Goal: Task Accomplishment & Management: Manage account settings

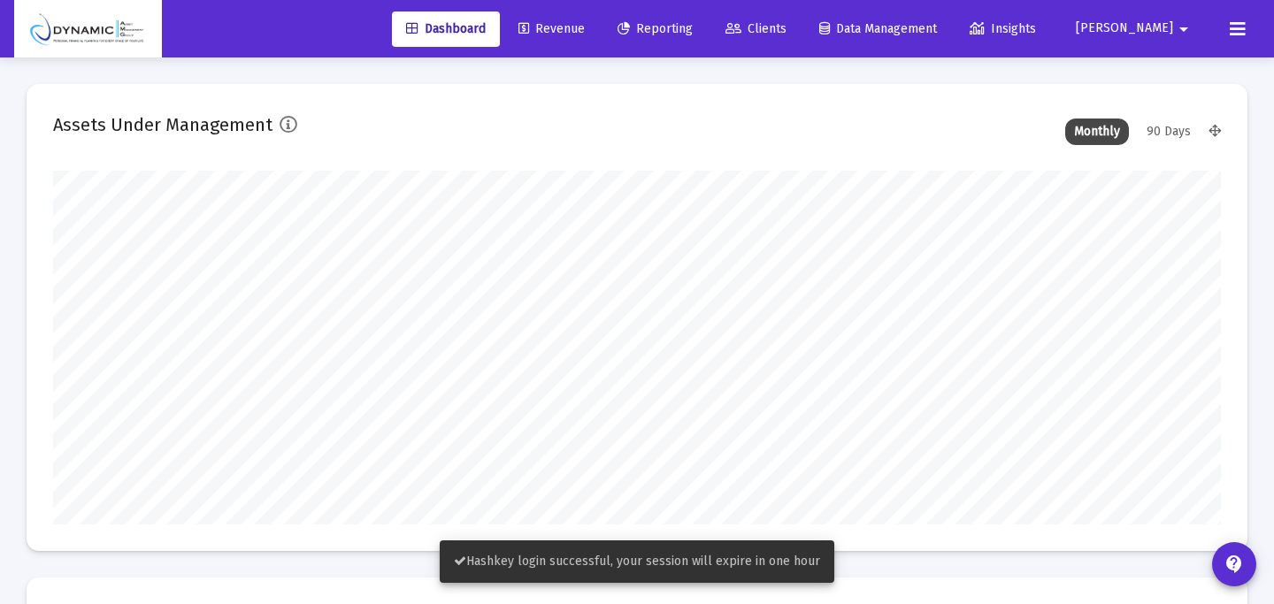
scroll to position [354, 628]
type input "[DATE]"
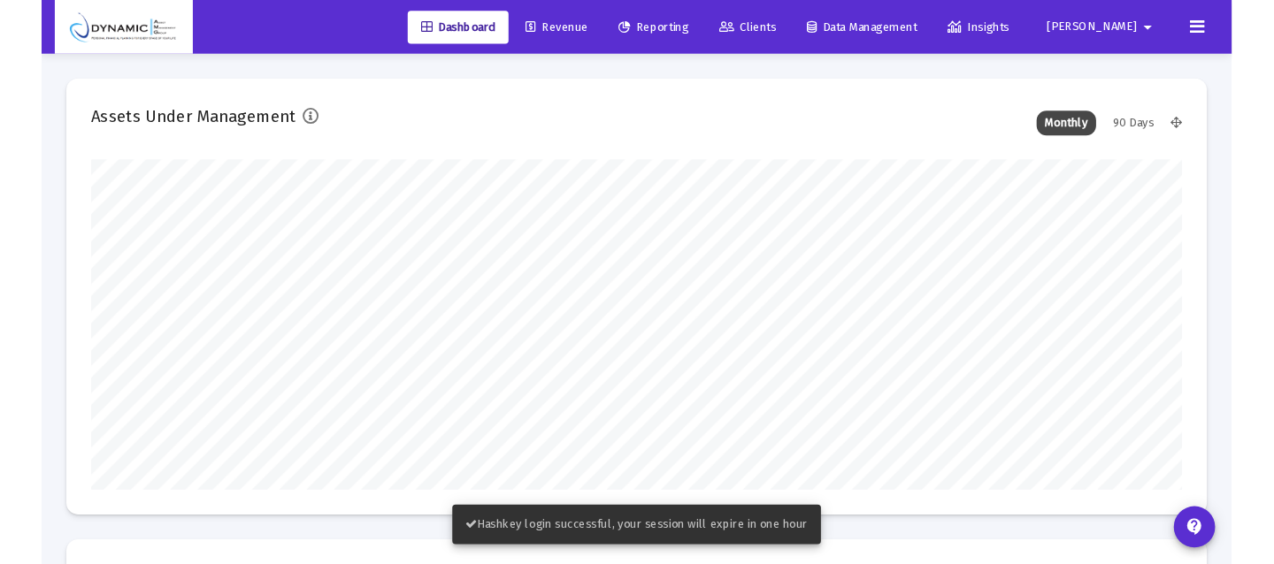
scroll to position [354, 544]
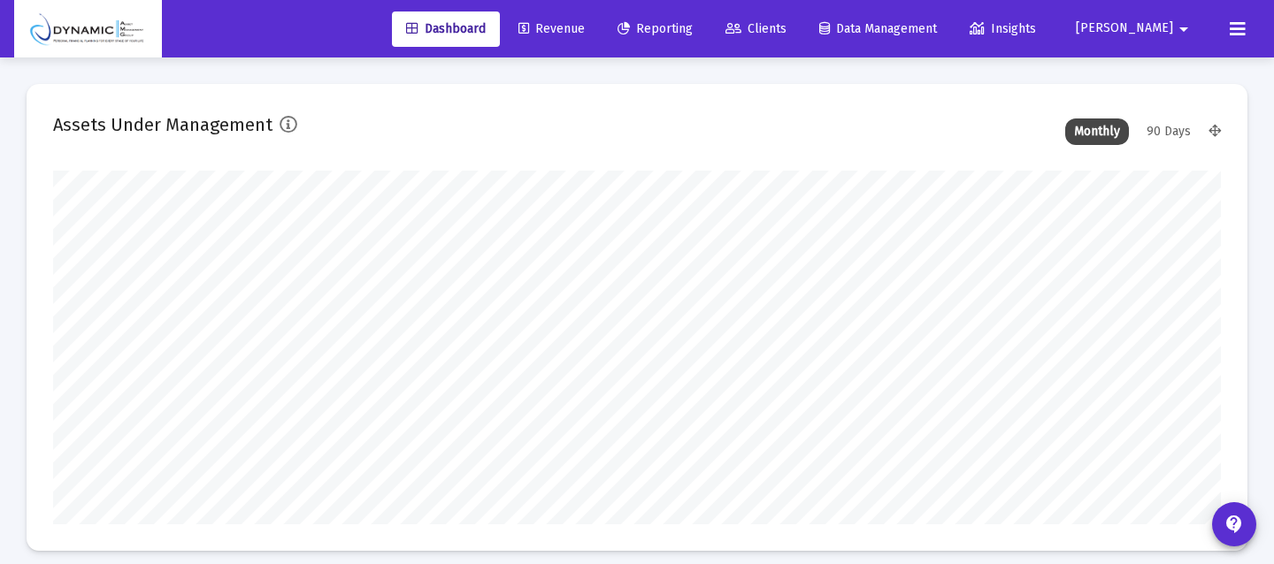
click at [1170, 24] on span "[PERSON_NAME]" at bounding box center [1124, 28] width 97 height 15
click at [1170, 65] on span "Settings" at bounding box center [1195, 75] width 52 height 42
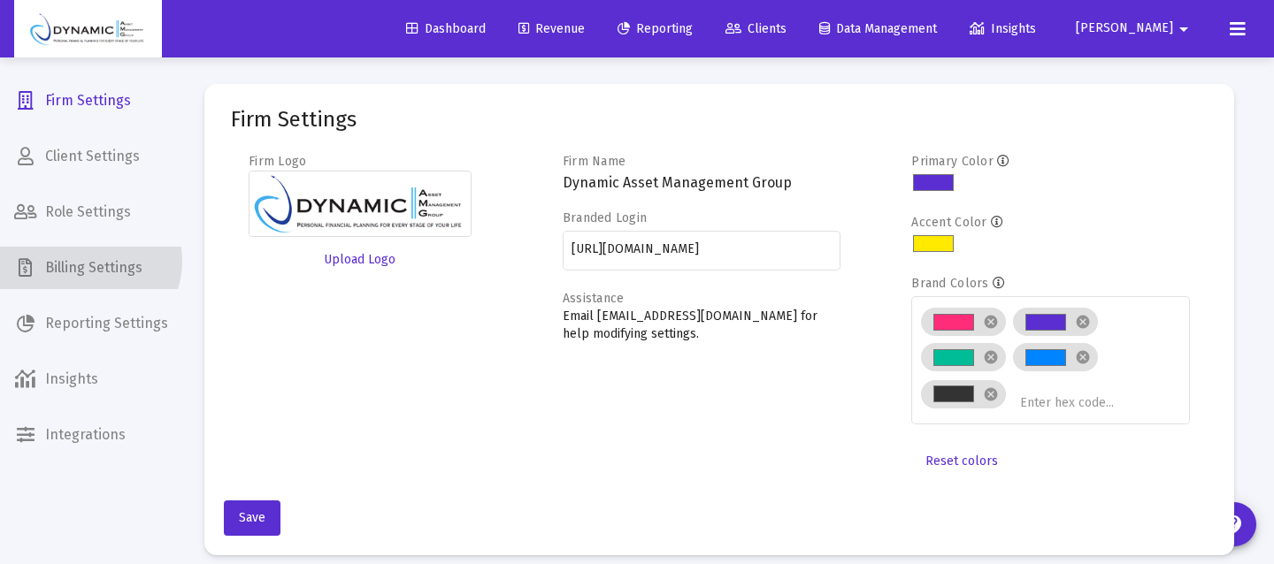
click at [88, 261] on span "Billing Settings" at bounding box center [91, 268] width 182 height 42
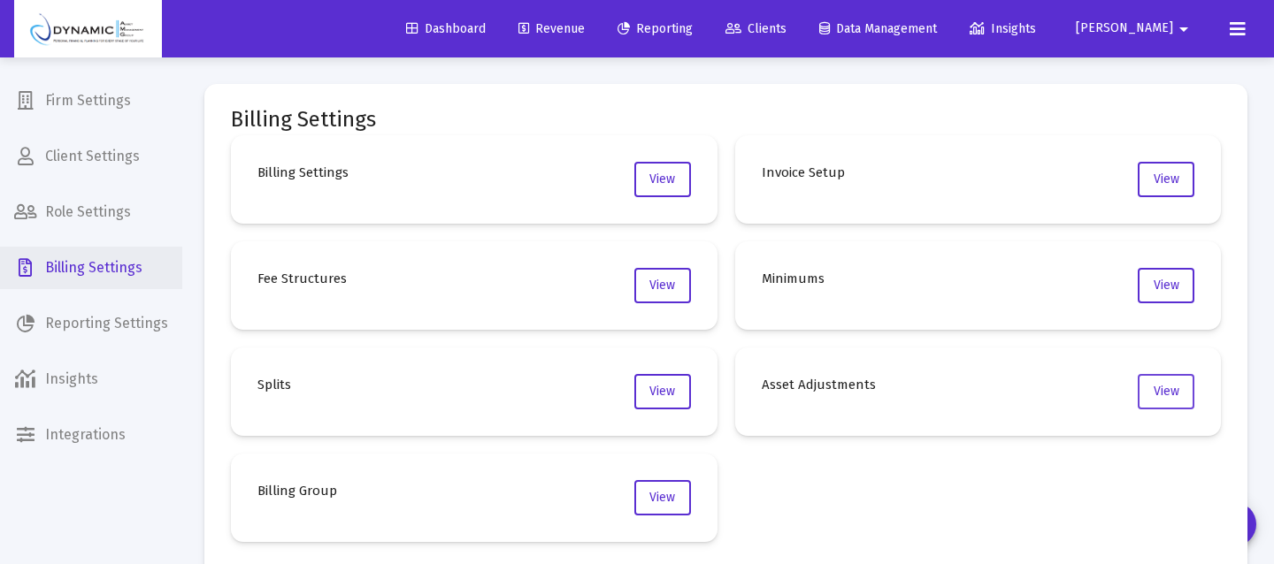
scroll to position [116, 0]
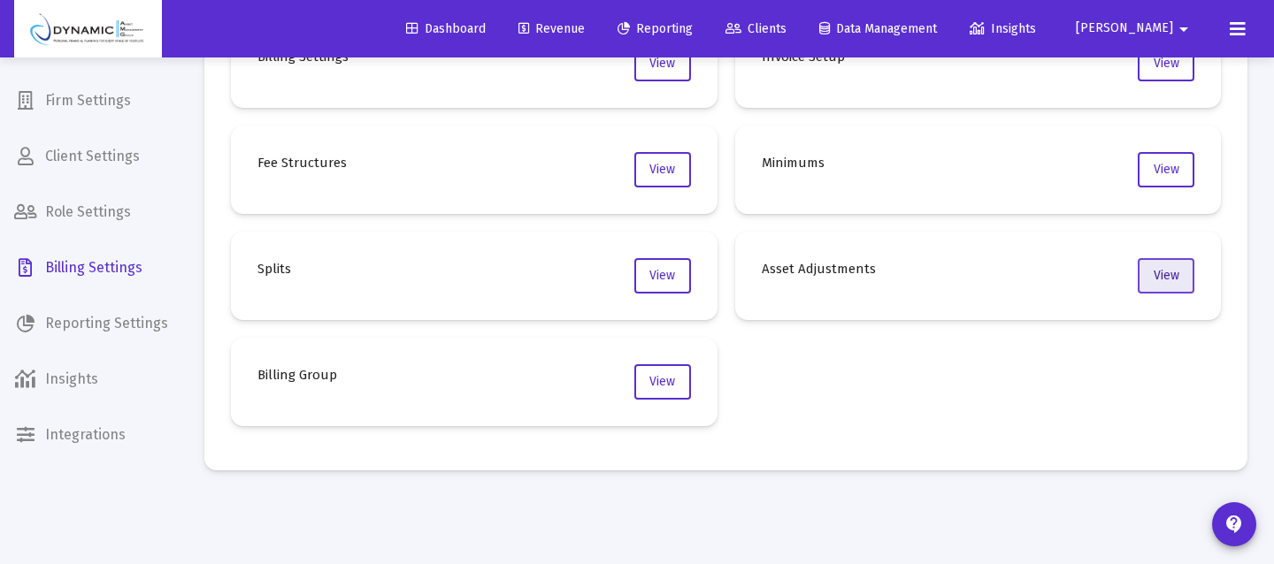
click at [1180, 270] on button "View" at bounding box center [1166, 275] width 57 height 35
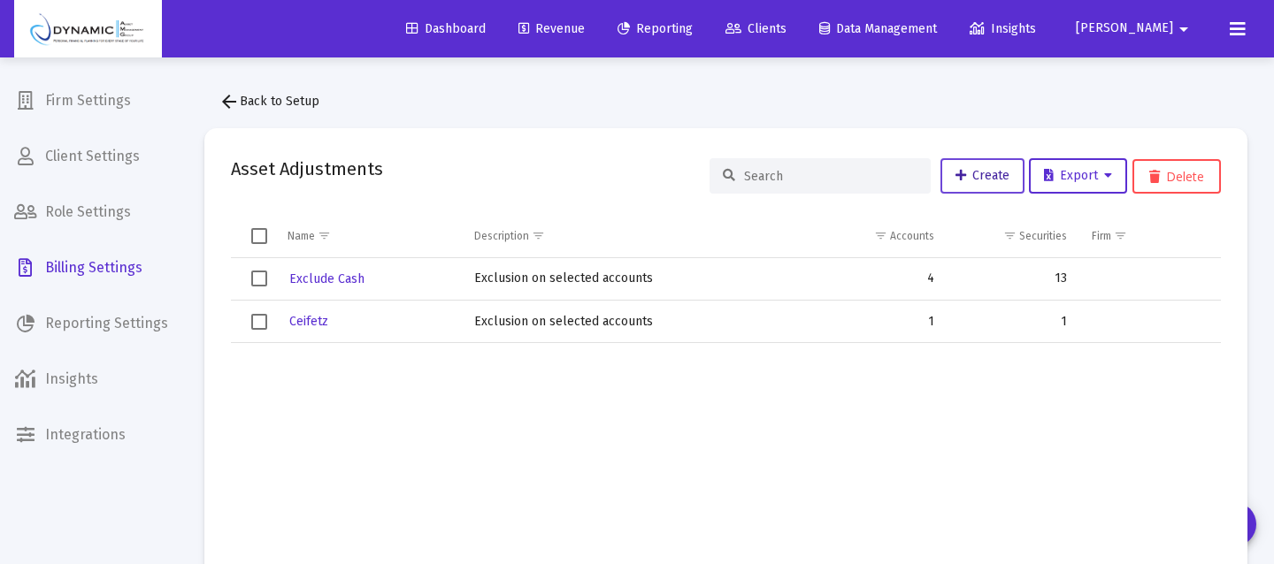
click at [984, 177] on span "Create" at bounding box center [982, 175] width 54 height 15
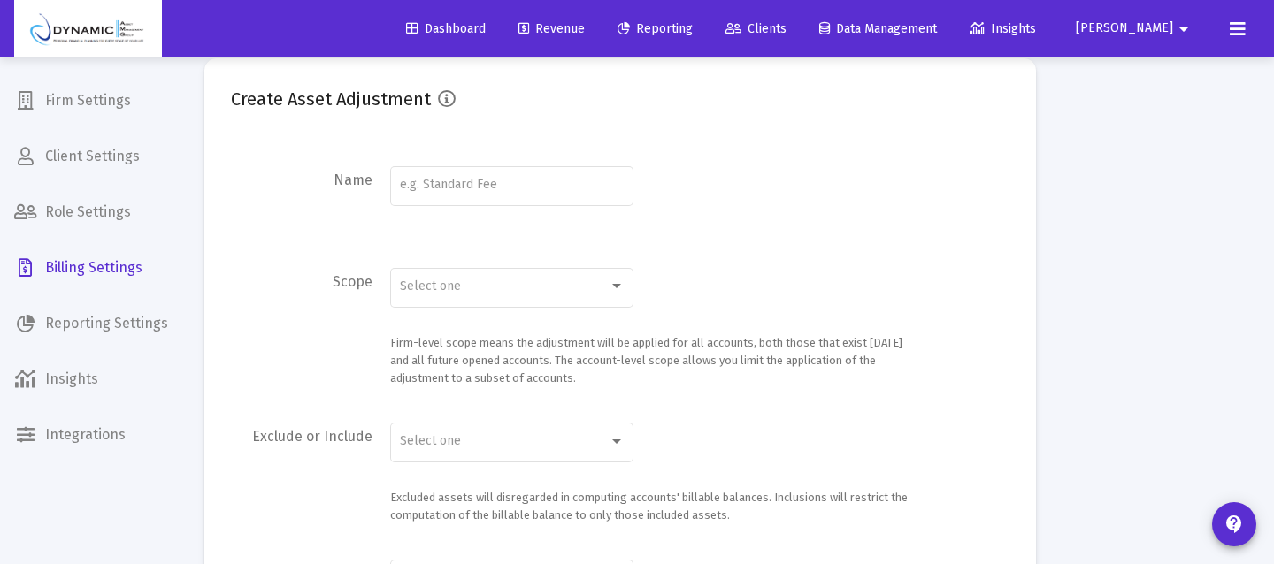
scroll to position [96, 0]
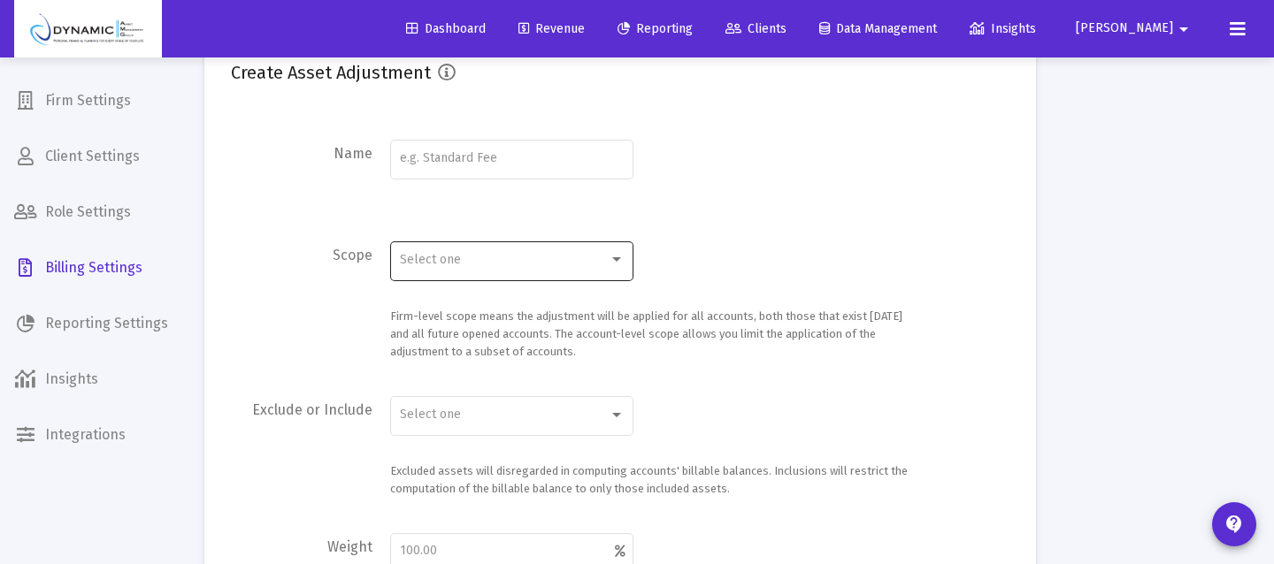
click at [618, 265] on div at bounding box center [617, 260] width 16 height 14
click at [674, 263] on div at bounding box center [637, 282] width 1274 height 564
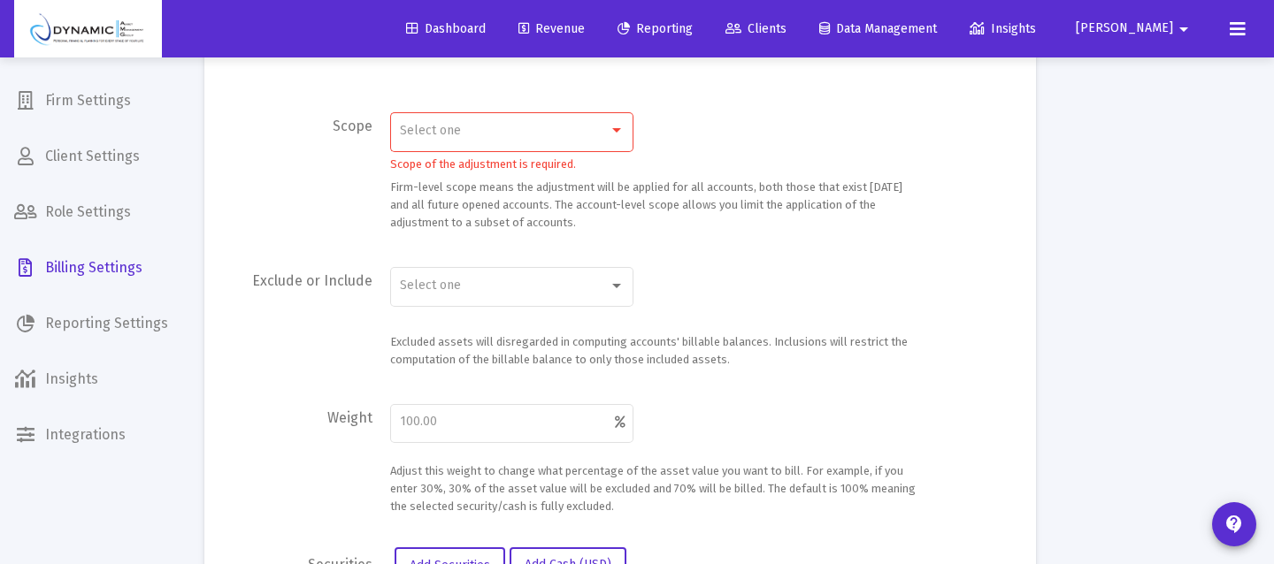
scroll to position [227, 0]
click at [613, 270] on div "Select one" at bounding box center [512, 283] width 225 height 43
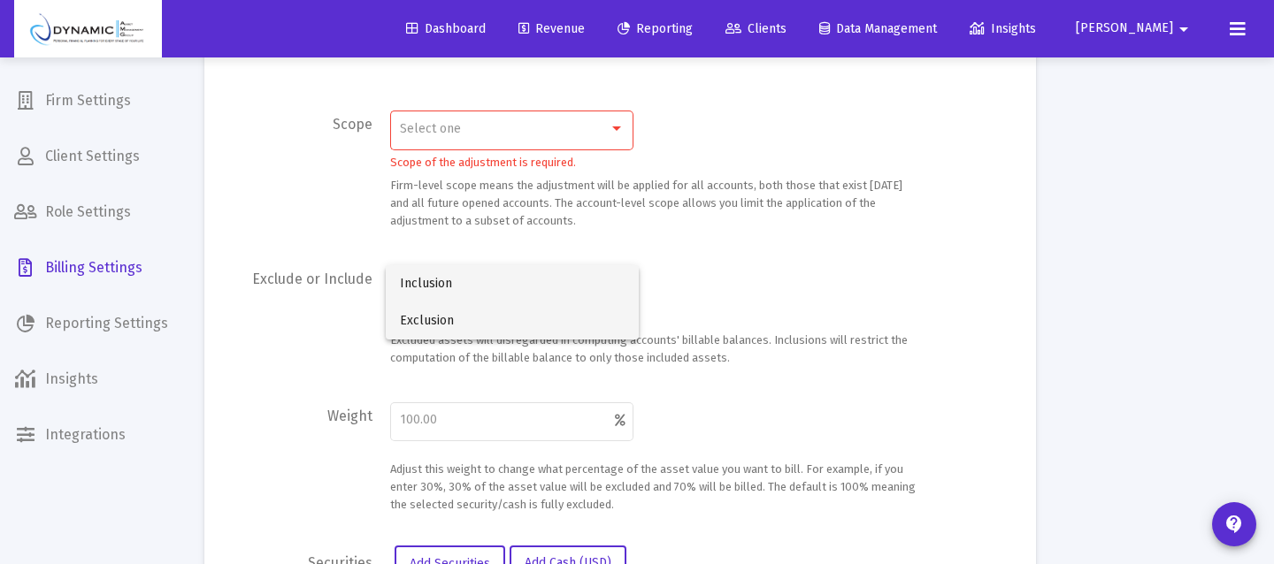
click at [605, 311] on span "Exclusion" at bounding box center [512, 321] width 225 height 37
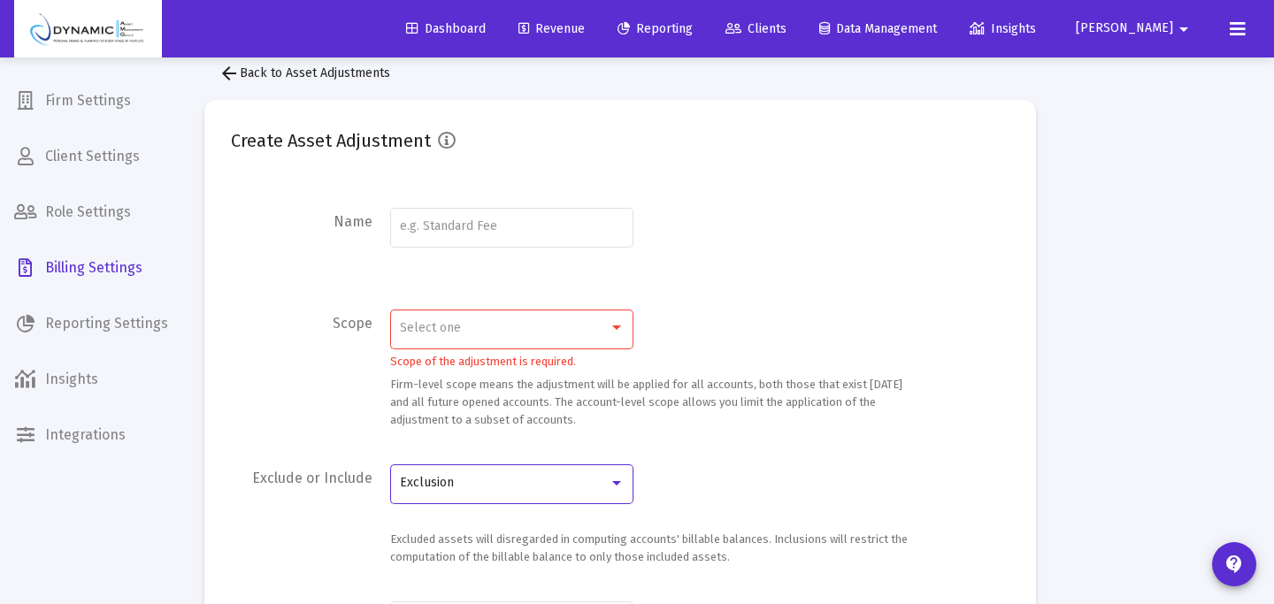
scroll to position [0, 0]
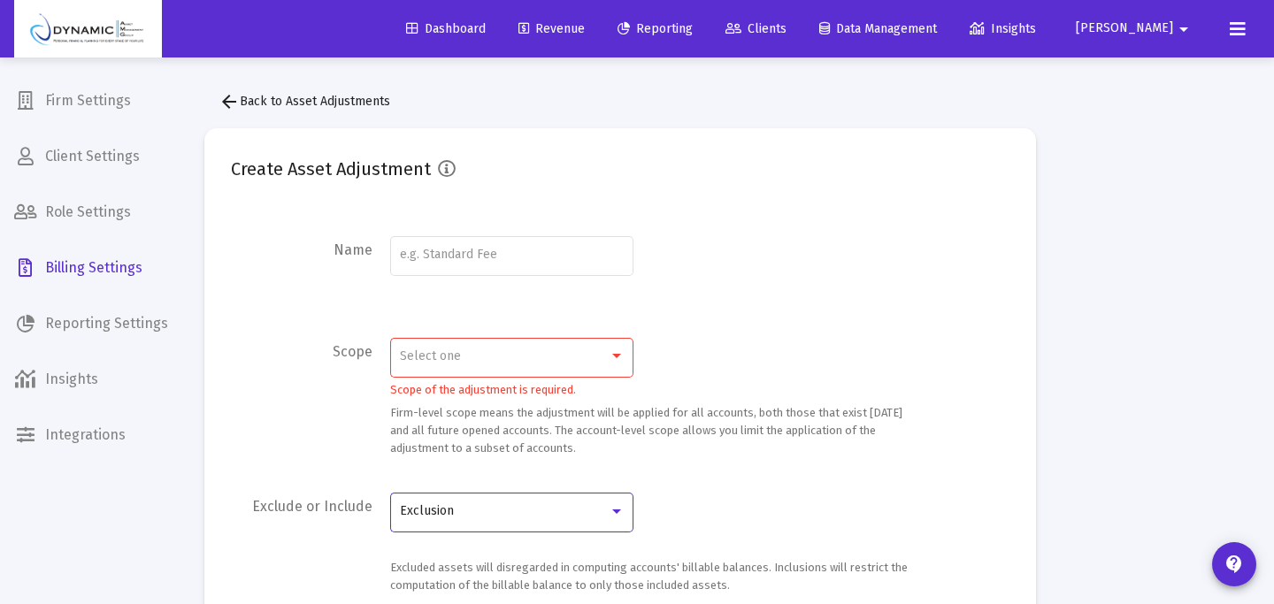
click at [322, 278] on div "Name" at bounding box center [302, 268] width 142 height 70
